Goal: Check status

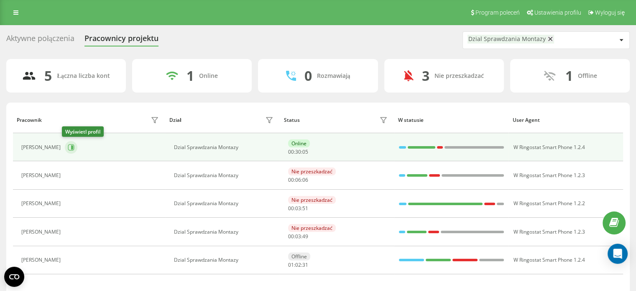
click at [68, 147] on icon at bounding box center [71, 147] width 7 height 7
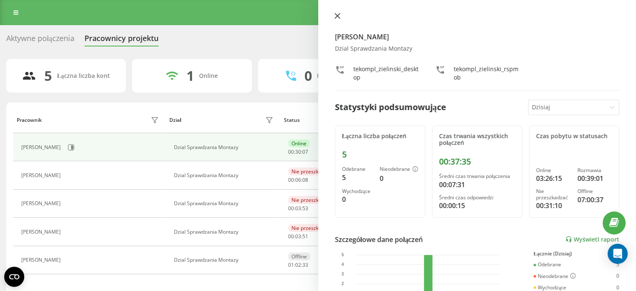
click at [341, 18] on button at bounding box center [337, 17] width 11 height 8
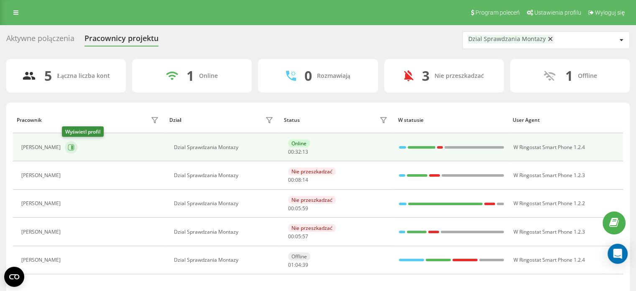
click at [71, 147] on icon at bounding box center [72, 147] width 2 height 4
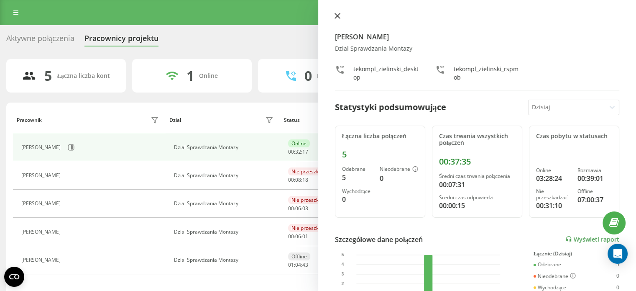
click at [337, 13] on icon at bounding box center [338, 16] width 6 height 6
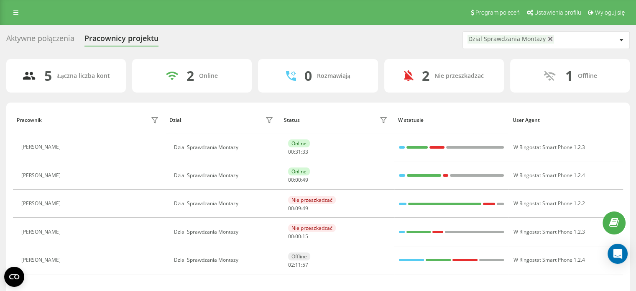
drag, startPoint x: 0, startPoint y: 172, endPoint x: 204, endPoint y: 27, distance: 250.8
click at [204, 27] on div "Aktywne połączenia Pracownicy projektu Dzial Sprawdzania Montazy 5 Łączna liczb…" at bounding box center [318, 174] width 636 height 298
